Goal: Transaction & Acquisition: Purchase product/service

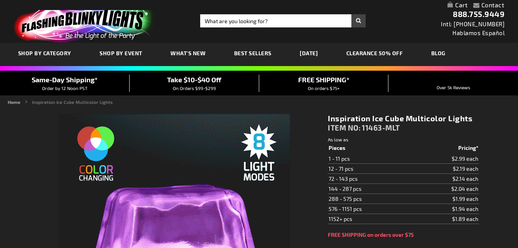
type input "5659"
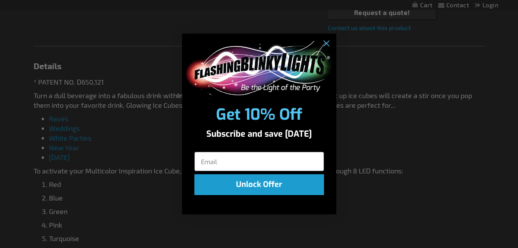
scroll to position [670, 0]
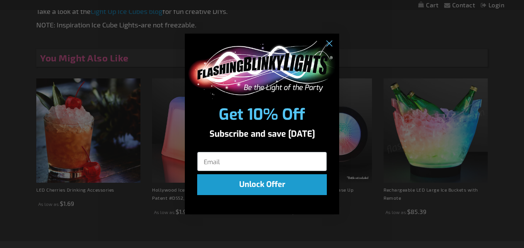
drag, startPoint x: 523, startPoint y: 40, endPoint x: 524, endPoint y: 212, distance: 172.1
click at [328, 43] on icon "Close dialog" at bounding box center [328, 43] width 5 height 5
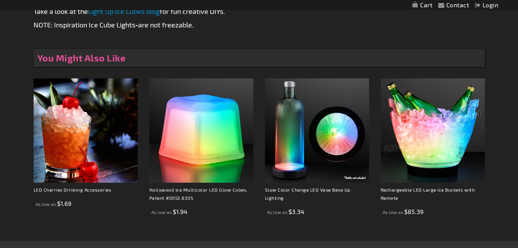
click at [328, 43] on p at bounding box center [259, 39] width 451 height 10
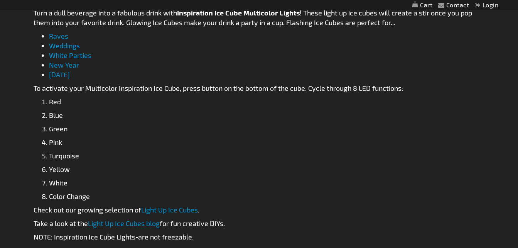
scroll to position [460, 0]
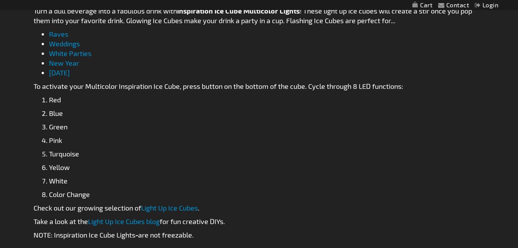
click at [195, 209] on link "Light Up Ice Cubes" at bounding box center [169, 207] width 57 height 8
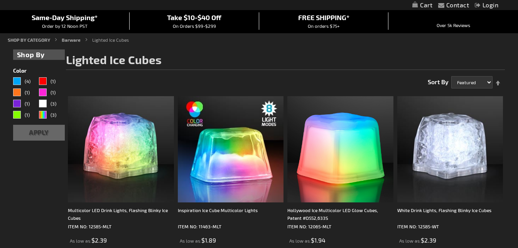
scroll to position [65, 0]
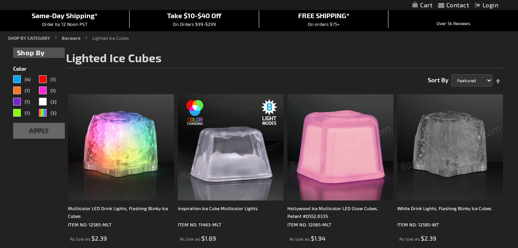
click at [248, 157] on img at bounding box center [231, 147] width 106 height 106
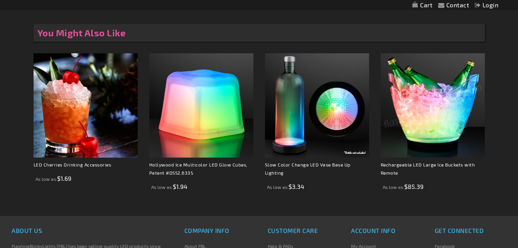
scroll to position [713, 0]
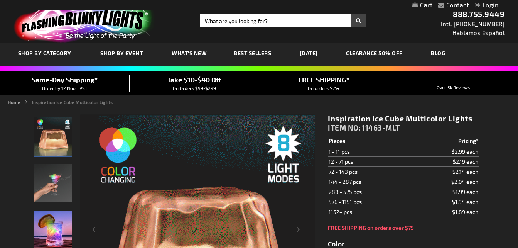
click at [186, 56] on span "What's New" at bounding box center [189, 53] width 35 height 7
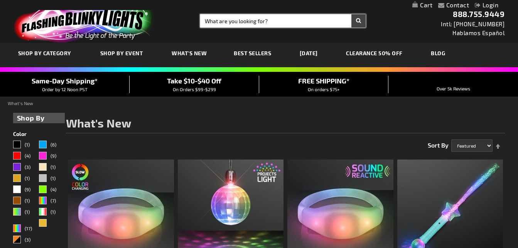
click at [299, 22] on input "Search" at bounding box center [283, 20] width 166 height 13
type input "cherry"
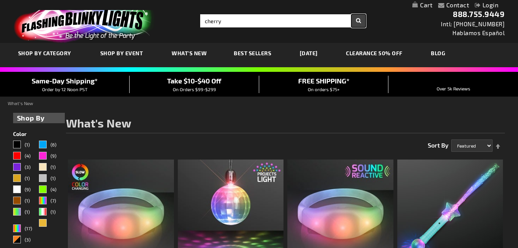
click at [358, 18] on button "Search" at bounding box center [358, 20] width 14 height 13
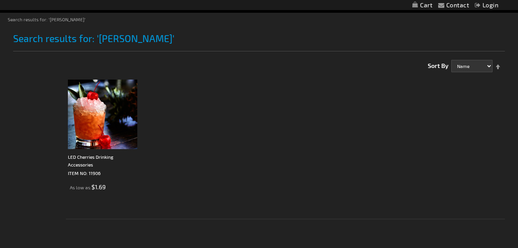
scroll to position [79, 0]
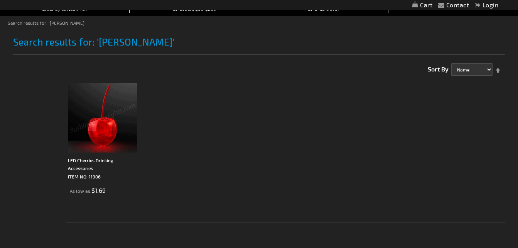
click at [103, 117] on img at bounding box center [102, 117] width 69 height 69
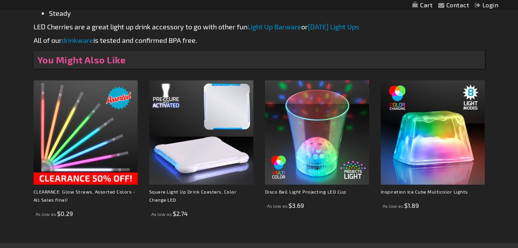
scroll to position [478, 0]
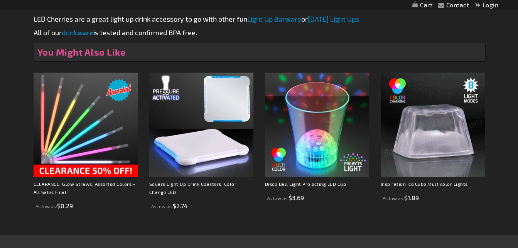
click at [440, 149] on img at bounding box center [433, 125] width 104 height 104
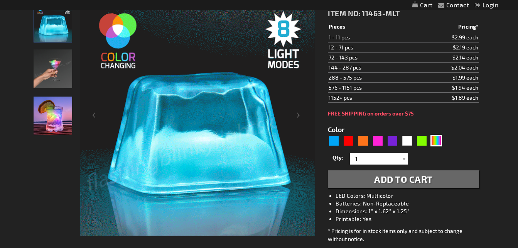
scroll to position [116, 0]
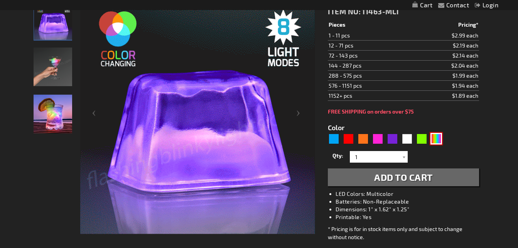
click at [438, 136] on div "Multicolor" at bounding box center [437, 139] width 12 height 12
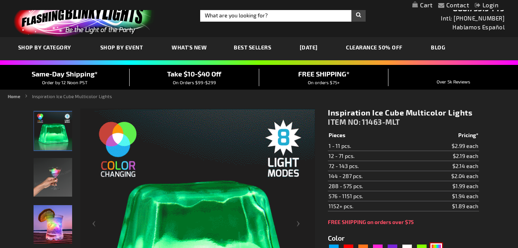
scroll to position [0, 0]
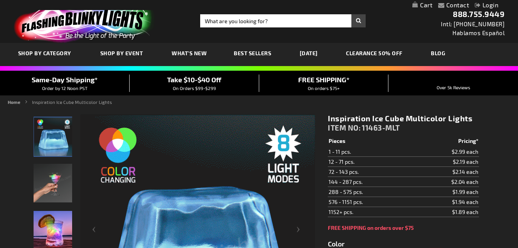
click at [383, 57] on link "CLEARANCE 50% OFF" at bounding box center [374, 53] width 68 height 26
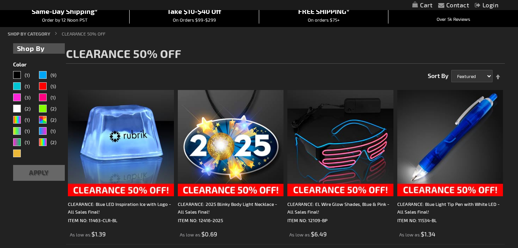
scroll to position [61, 0]
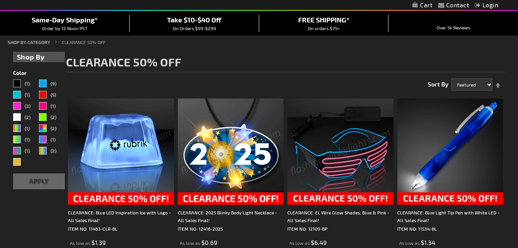
click at [134, 128] on img at bounding box center [121, 151] width 106 height 106
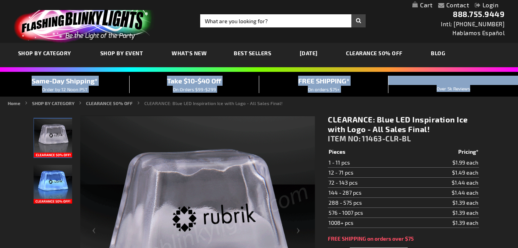
drag, startPoint x: 500, startPoint y: 84, endPoint x: 520, endPoint y: 53, distance: 37.3
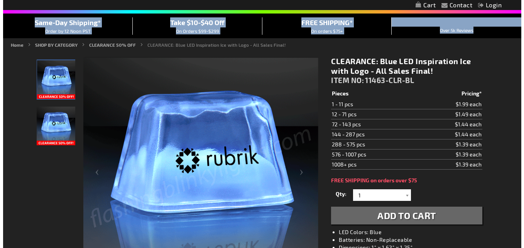
scroll to position [60, 0]
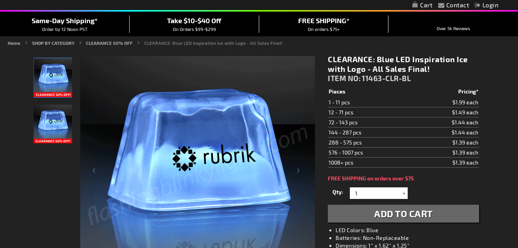
click at [406, 194] on div at bounding box center [404, 193] width 8 height 12
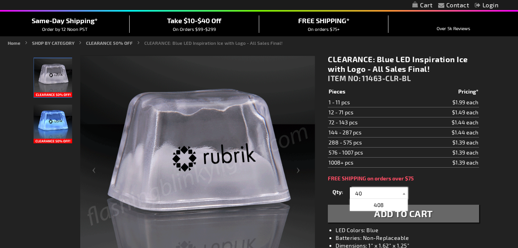
type input "40"
click at [429, 214] on span "Add to Cart" at bounding box center [403, 213] width 59 height 11
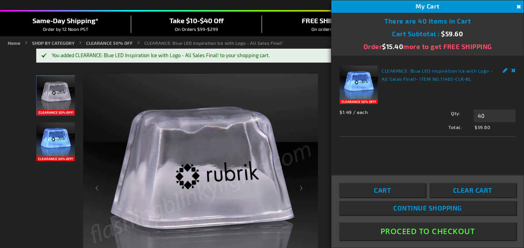
click at [512, 71] on link "Remove" at bounding box center [513, 70] width 5 height 8
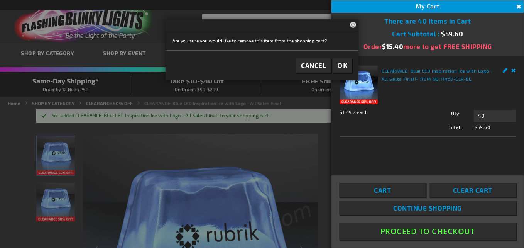
click at [513, 71] on link "Remove" at bounding box center [513, 70] width 5 height 8
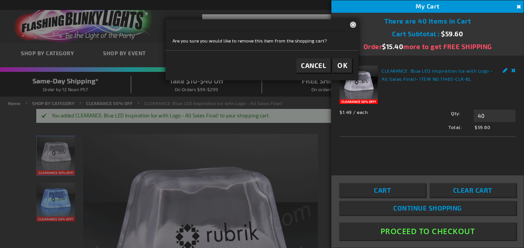
click at [339, 66] on span "OK" at bounding box center [342, 65] width 10 height 9
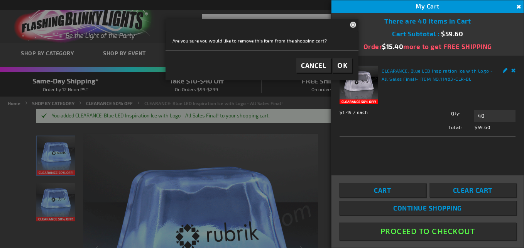
click at [338, 63] on span "OK" at bounding box center [342, 65] width 10 height 9
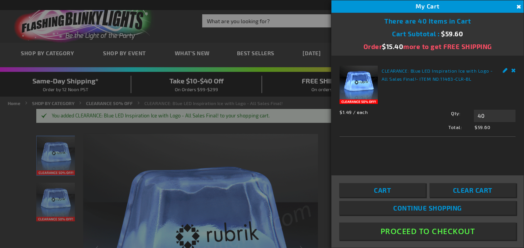
click at [338, 63] on div "CLEARANCE: Blue LED Inspiration Ice with Logo - All Sales Final! - ITEM NO: 114…" at bounding box center [427, 115] width 192 height 119
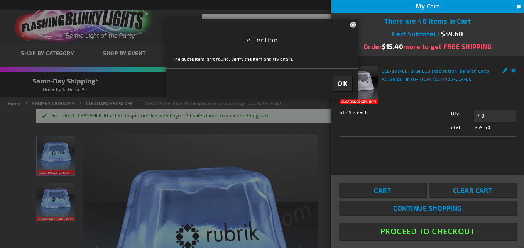
drag, startPoint x: 338, startPoint y: 63, endPoint x: 343, endPoint y: 83, distance: 20.3
click at [343, 83] on span "OK" at bounding box center [342, 83] width 10 height 9
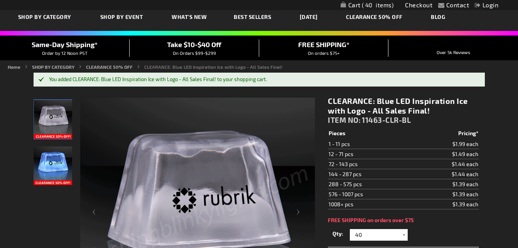
scroll to position [60, 0]
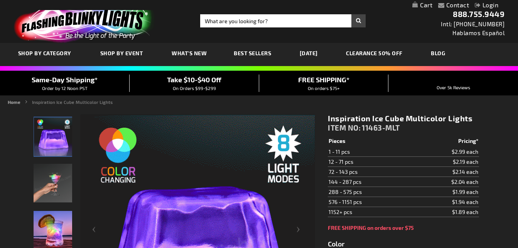
click at [444, 132] on div "Inspiration Ice Cube Multicolor Lights ITEM NO: 11463-MLT" at bounding box center [403, 124] width 151 height 22
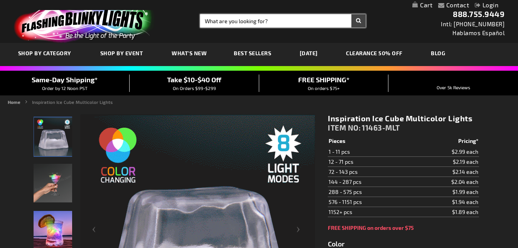
click at [266, 22] on input "Search" at bounding box center [283, 20] width 166 height 13
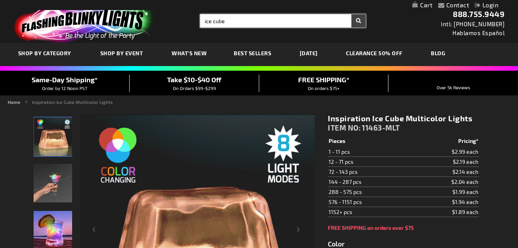
type input "ice cube"
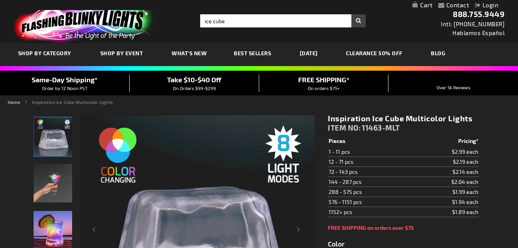
click at [359, 24] on button "Search" at bounding box center [358, 20] width 14 height 13
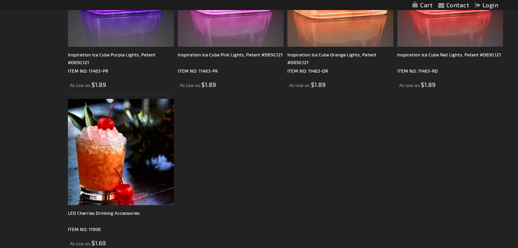
scroll to position [691, 0]
